Goal: Check status: Check status

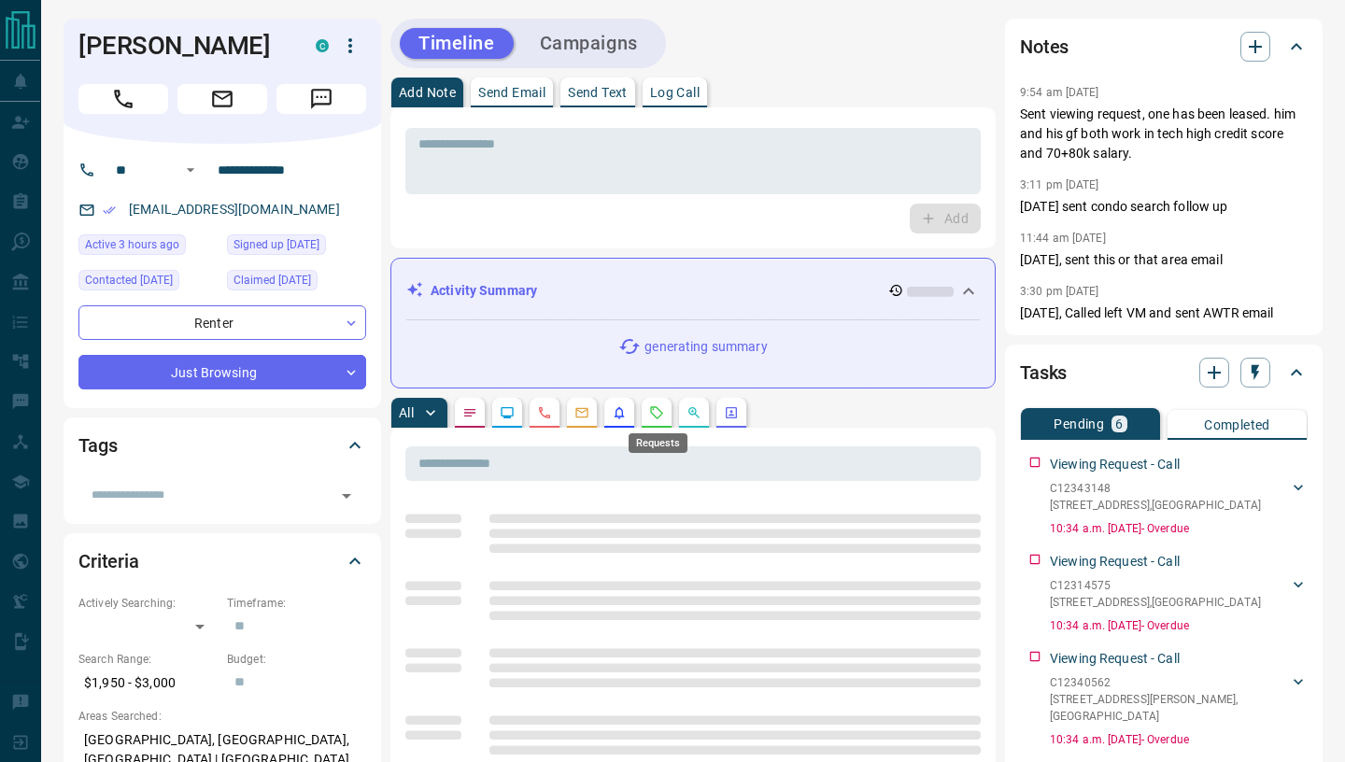
click at [663, 414] on icon "Requests" at bounding box center [657, 412] width 12 height 12
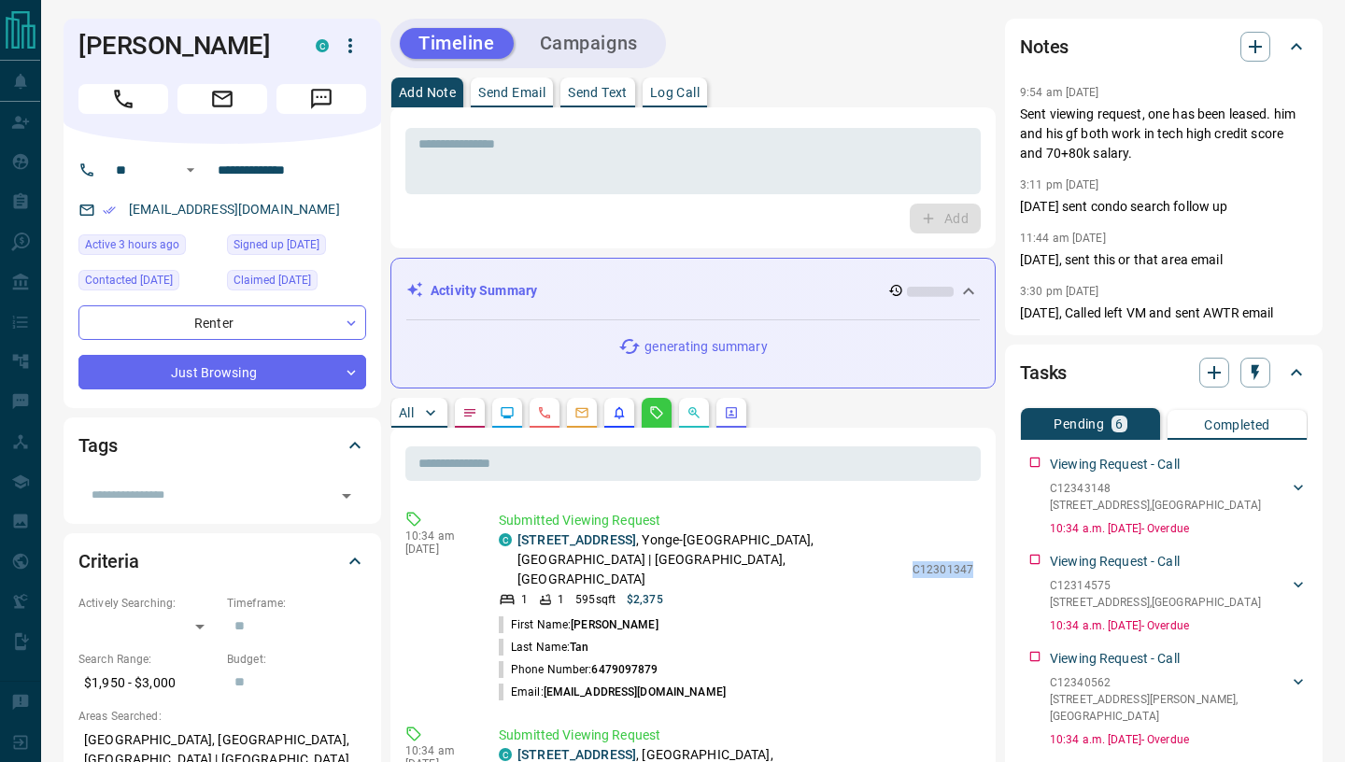
drag, startPoint x: 911, startPoint y: 553, endPoint x: 986, endPoint y: 555, distance: 74.8
copy p "C12301347"
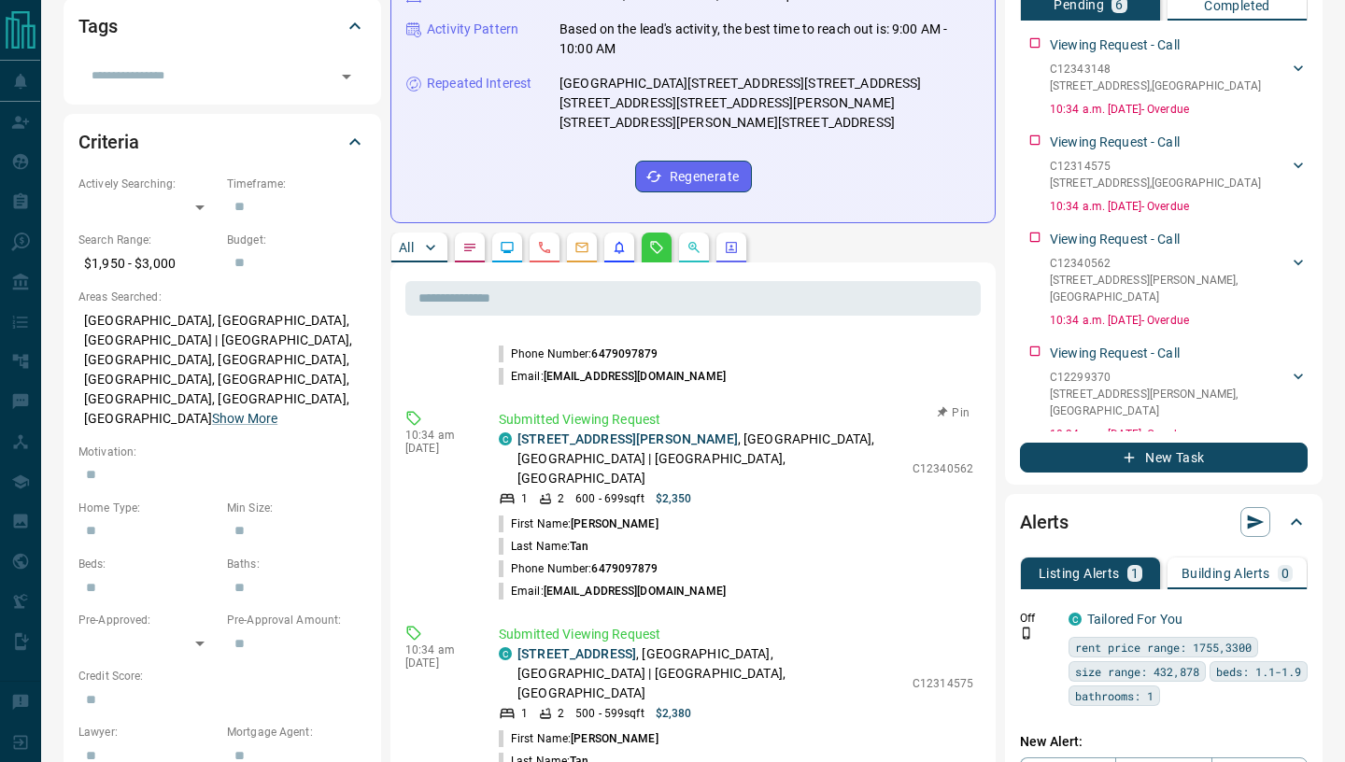
scroll to position [584, 0]
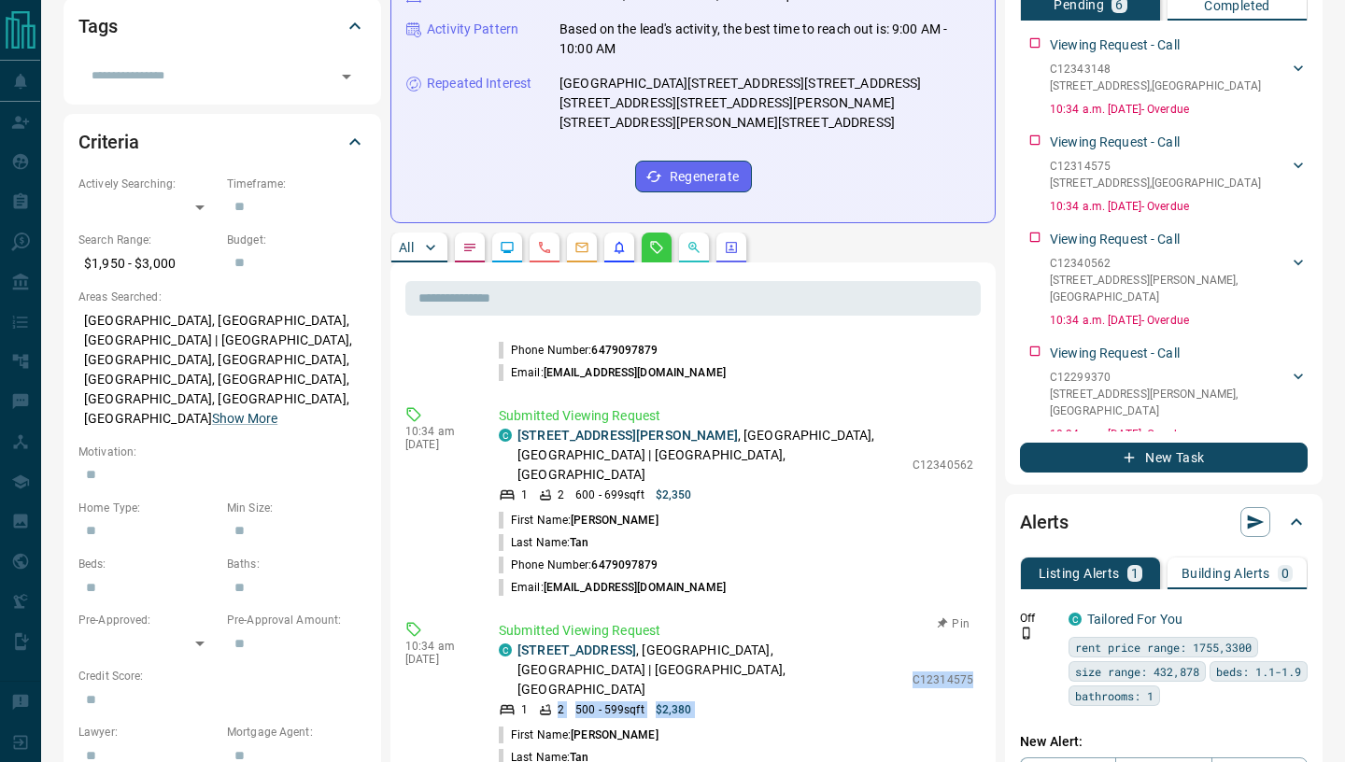
drag, startPoint x: 910, startPoint y: 593, endPoint x: 973, endPoint y: 601, distance: 63.0
click at [973, 641] on div "C [STREET_ADDRESS] 1 2 500 - 599 sqft $2,380 C12314575" at bounding box center [736, 680] width 475 height 78
click at [917, 641] on div "C [STREET_ADDRESS] 1 2 500 - 599 sqft $2,380 C12314575 First Name: [PERSON_NAME…" at bounding box center [736, 727] width 475 height 173
drag, startPoint x: 915, startPoint y: 591, endPoint x: 974, endPoint y: 594, distance: 58.9
click at [974, 621] on div "Submitted Viewing Request C [STREET_ADDRESS] 1 2 500 - 599 sqft $2,380 C1231457…" at bounding box center [740, 717] width 482 height 192
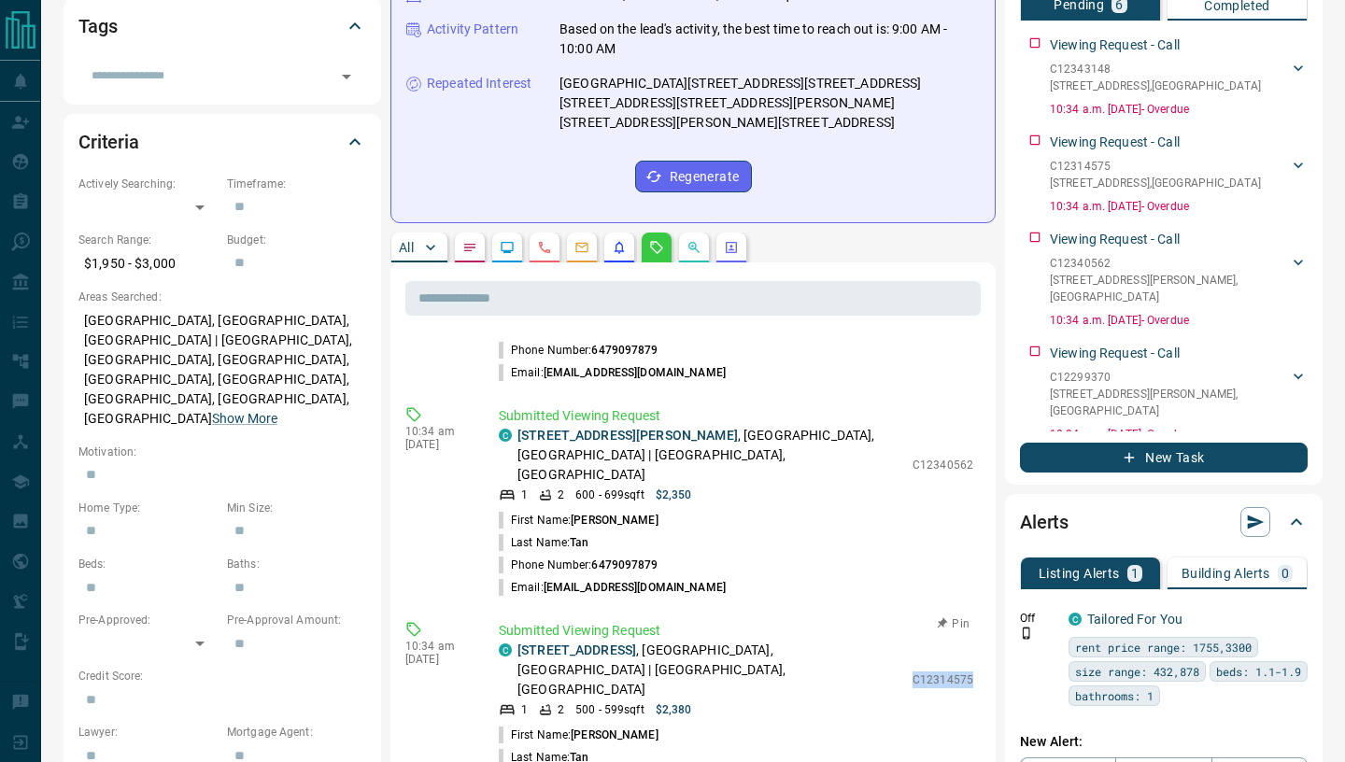
copy p "C12314575"
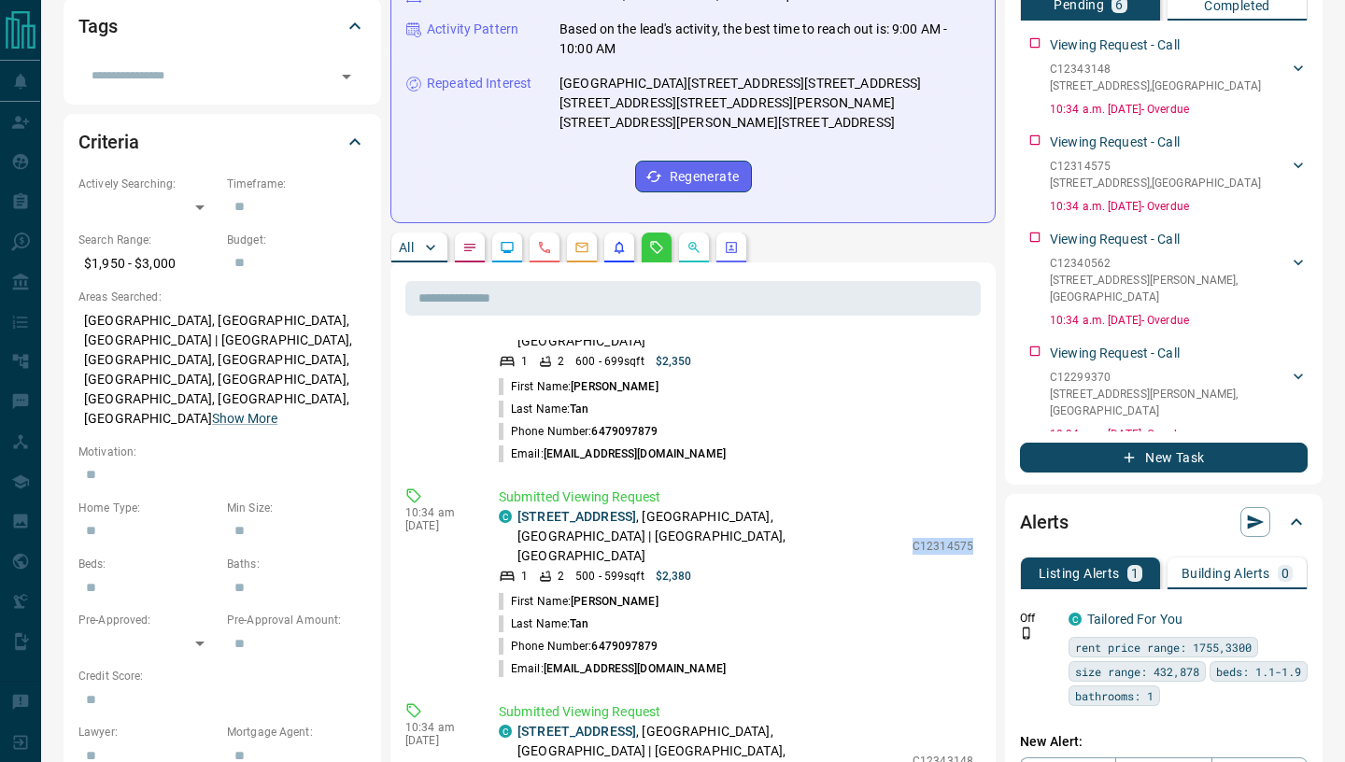
scroll to position [719, 0]
drag, startPoint x: 911, startPoint y: 648, endPoint x: 974, endPoint y: 647, distance: 63.5
copy p "C12343148"
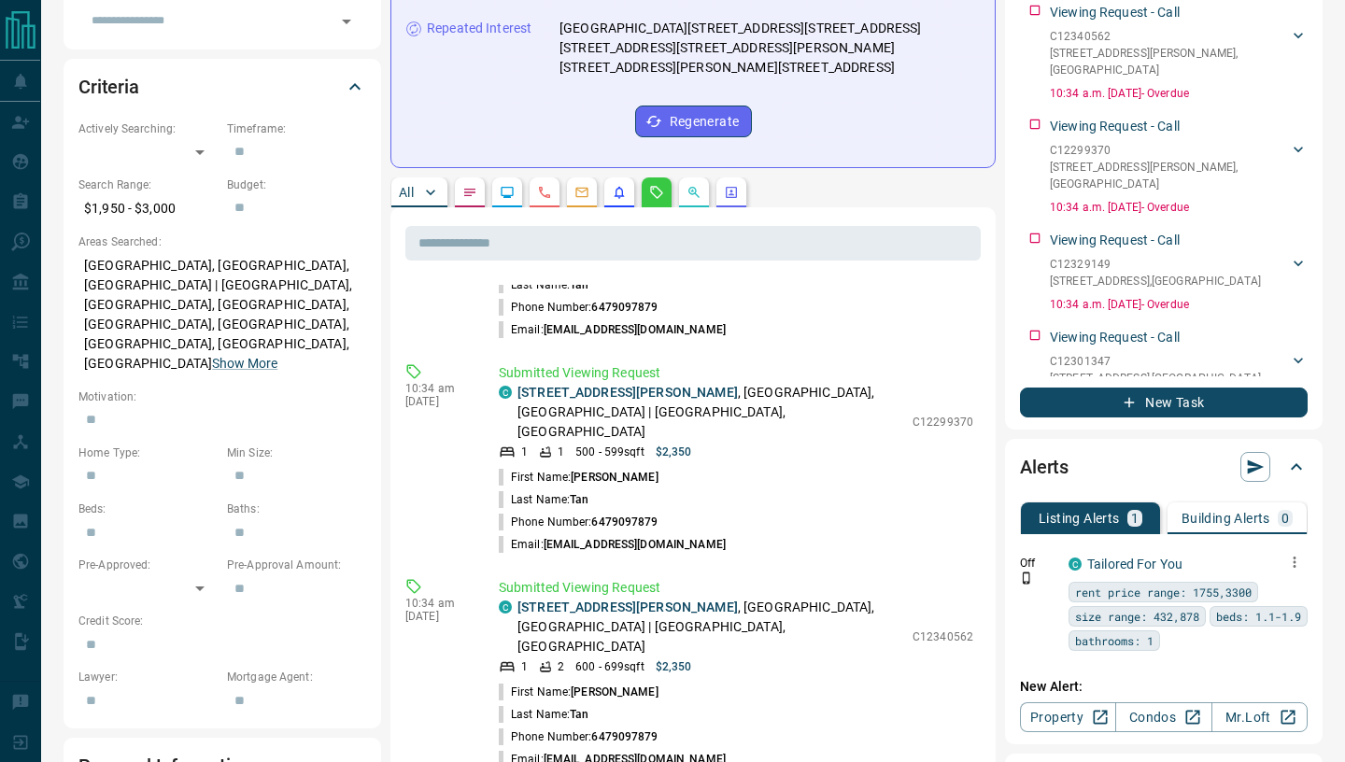
scroll to position [476, 0]
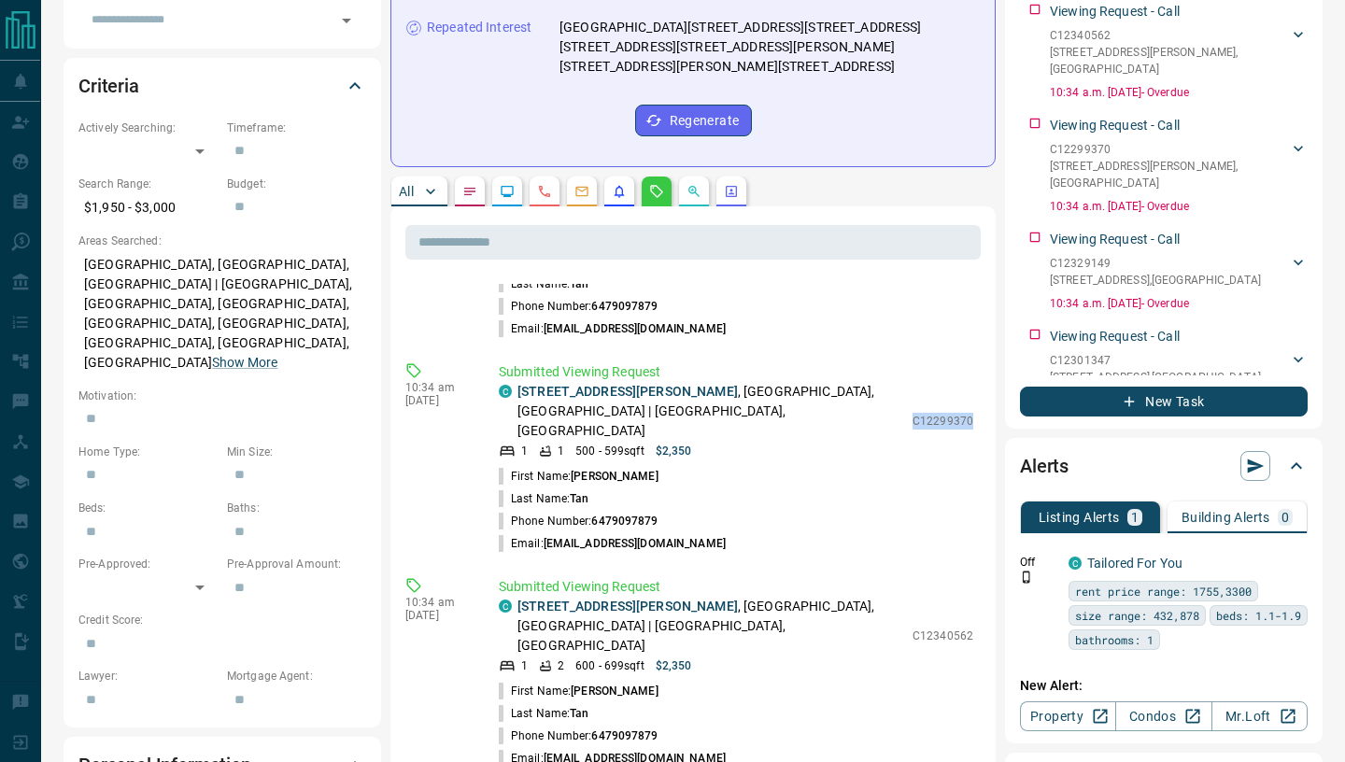
drag, startPoint x: 917, startPoint y: 368, endPoint x: 991, endPoint y: 370, distance: 74.8
copy p "C12299370"
drag, startPoint x: 917, startPoint y: 566, endPoint x: 986, endPoint y: 567, distance: 69.1
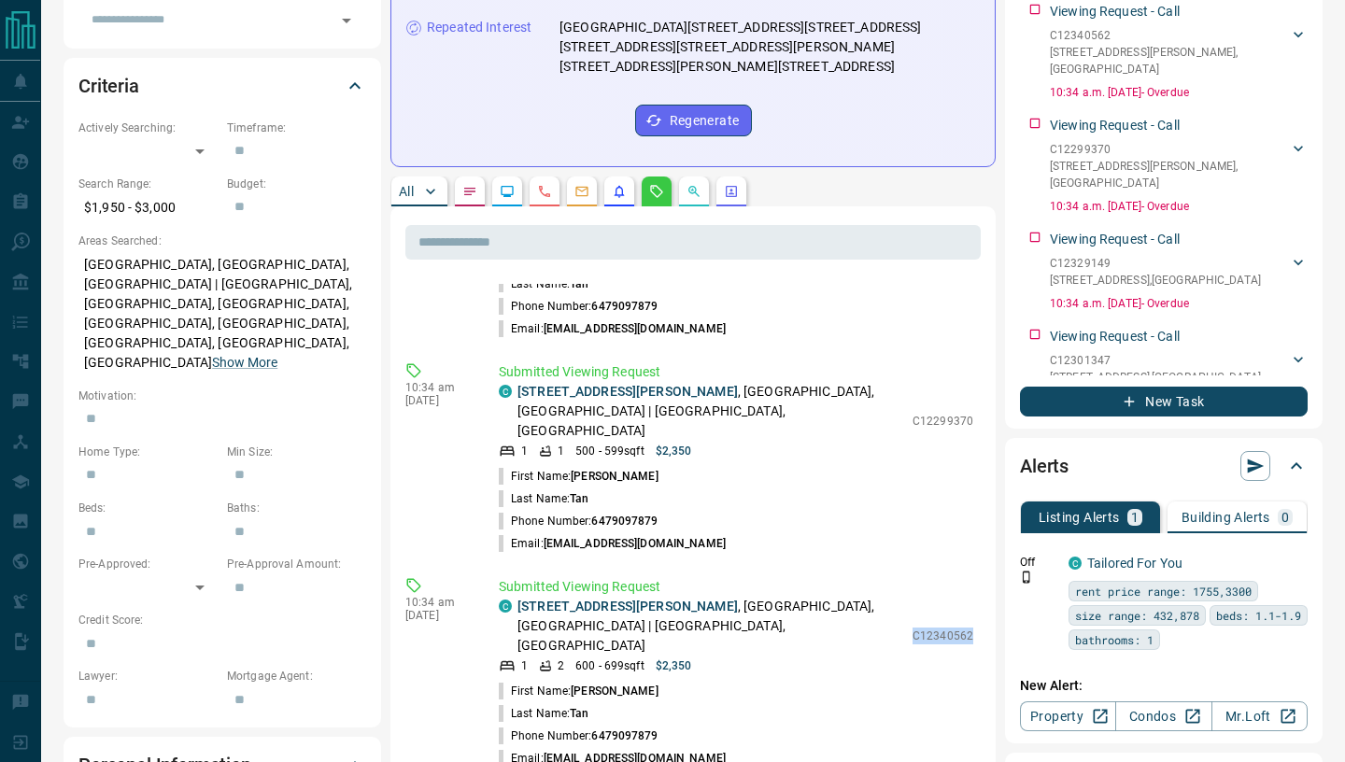
copy p "C12340562"
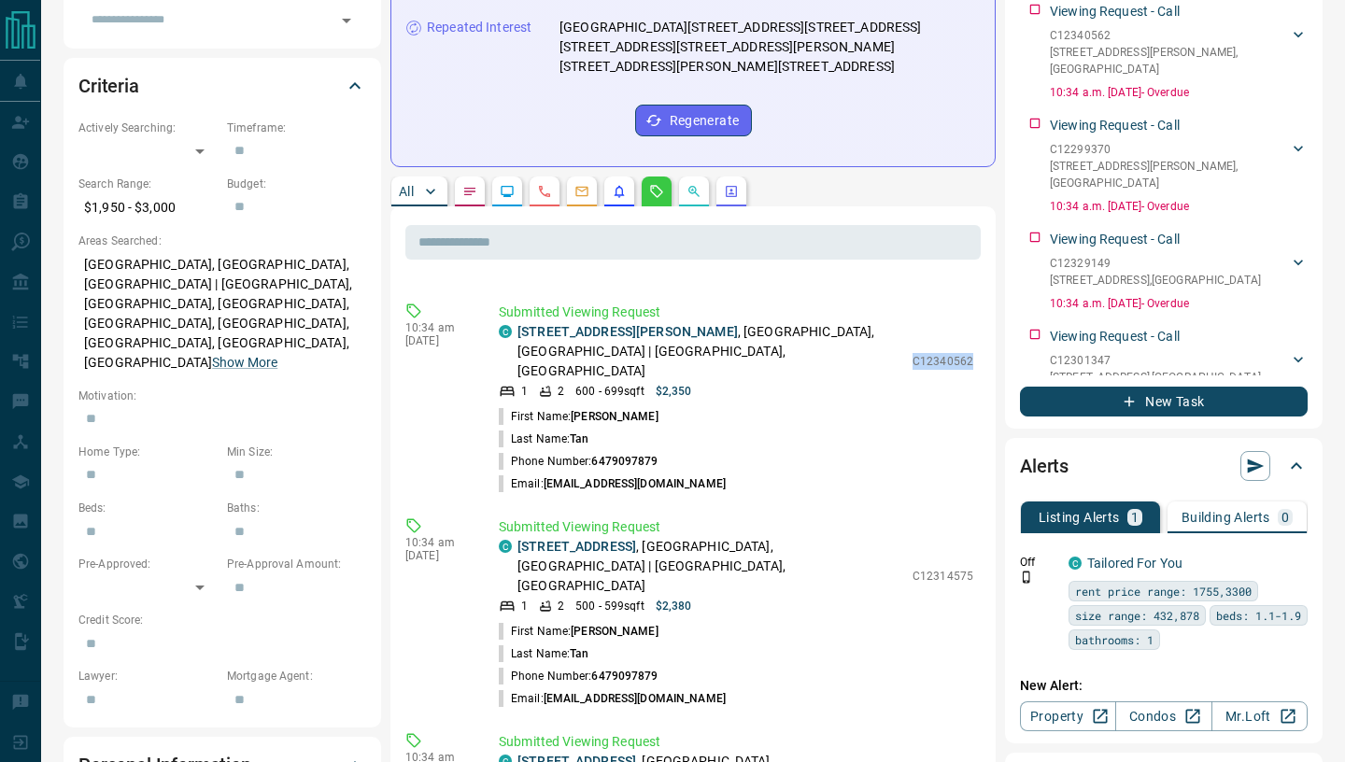
scroll to position [357, 0]
